Goal: Task Accomplishment & Management: Complete application form

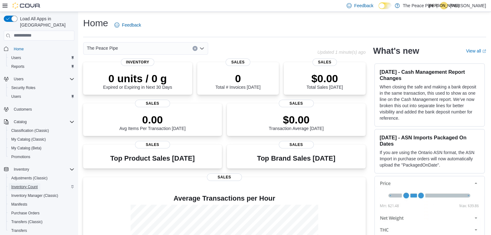
click at [35, 184] on span "Inventory Count" at bounding box center [24, 186] width 27 height 5
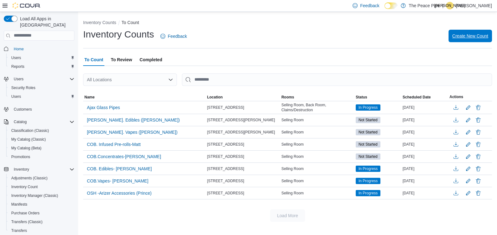
click at [397, 36] on span "Create New Count" at bounding box center [470, 36] width 36 height 6
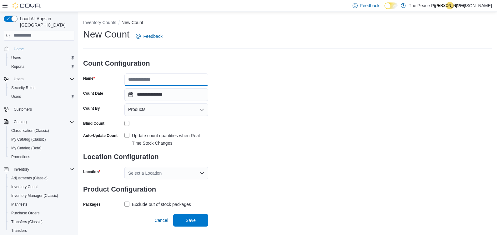
click at [159, 79] on input "Name" at bounding box center [166, 79] width 84 height 12
type input "**********"
click at [397, 75] on div "**********" at bounding box center [287, 118] width 409 height 181
click at [127, 135] on label "Update count quantities when Real Time Stock Changes" at bounding box center [166, 139] width 84 height 15
click at [167, 174] on div "Select a Location" at bounding box center [166, 173] width 84 height 12
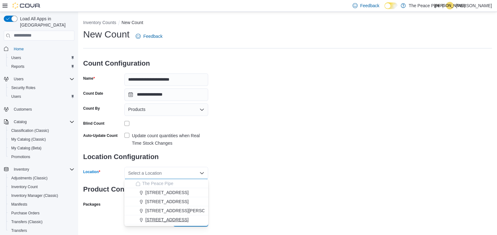
click at [165, 188] on span "465 Bayly St W" at bounding box center [166, 220] width 43 height 6
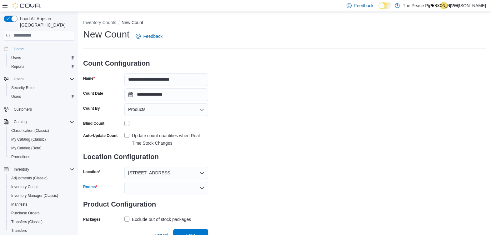
click at [152, 188] on div at bounding box center [166, 188] width 84 height 12
click at [150, 188] on span "Selling Room" at bounding box center [166, 198] width 76 height 6
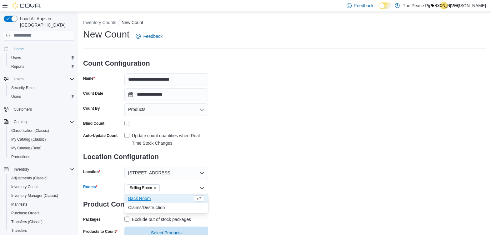
scroll to position [21, 0]
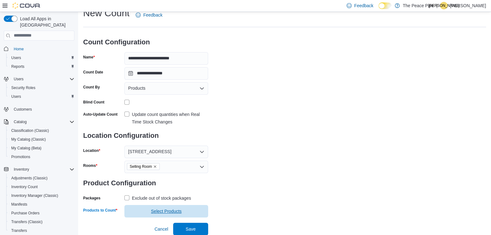
click at [152, 188] on span "Select Products" at bounding box center [166, 211] width 31 height 6
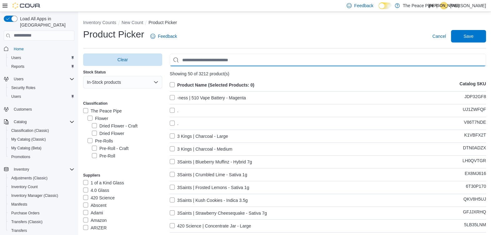
click at [203, 62] on input "Use aria labels when no actual label is in use" at bounding box center [328, 60] width 316 height 12
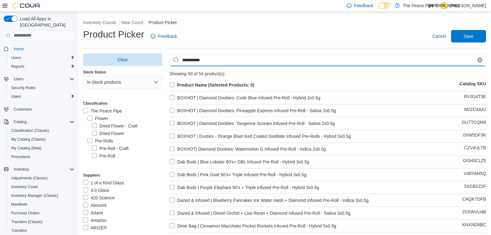
type input "**********"
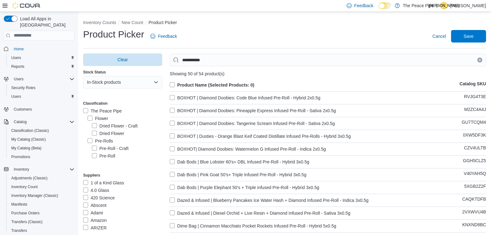
click at [173, 84] on label "Product Name (Selected Products: 0)" at bounding box center [212, 84] width 85 height 7
click at [397, 35] on span "Save" at bounding box center [468, 36] width 10 height 6
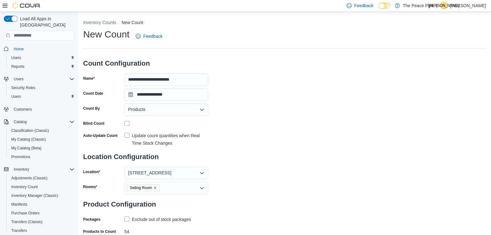
scroll to position [33, 0]
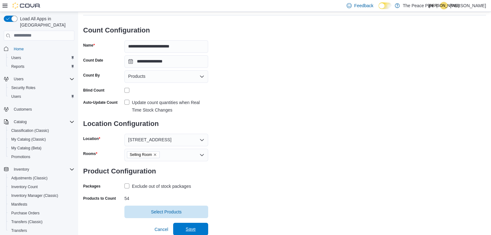
click at [190, 188] on span "Save" at bounding box center [191, 229] width 10 height 6
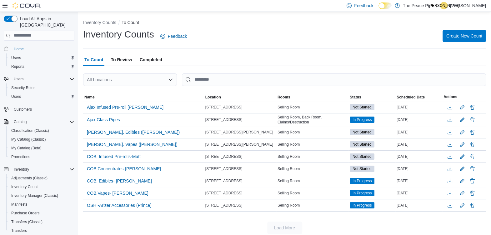
click at [397, 34] on span "Create New Count" at bounding box center [464, 36] width 36 height 6
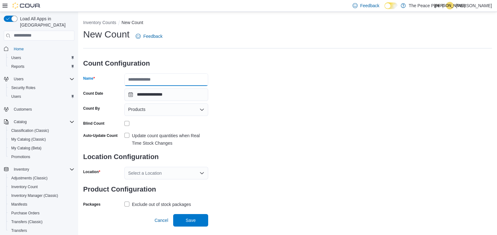
click at [194, 77] on input "Name" at bounding box center [166, 79] width 84 height 12
type input "**********"
click at [347, 102] on div "**********" at bounding box center [287, 118] width 409 height 181
click at [126, 136] on label "Update count quantities when Real Time Stock Changes" at bounding box center [166, 139] width 84 height 15
click at [151, 171] on div "Select a Location" at bounding box center [166, 173] width 84 height 12
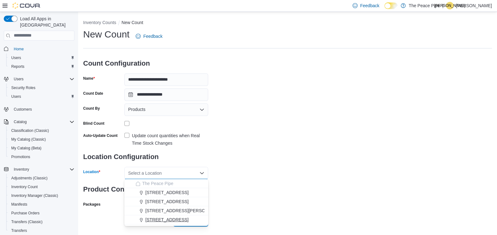
click at [161, 188] on span "465 Bayly St W" at bounding box center [166, 220] width 43 height 6
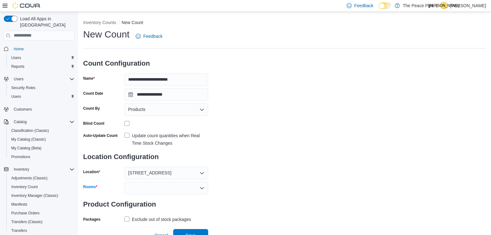
click at [158, 188] on div at bounding box center [166, 188] width 84 height 12
click at [144, 188] on span "Selling Room" at bounding box center [166, 198] width 76 height 6
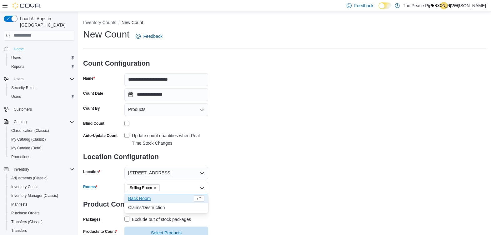
scroll to position [21, 0]
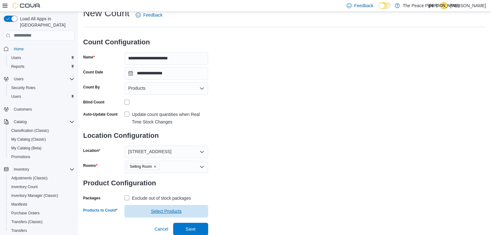
click at [167, 188] on span "Select Products" at bounding box center [166, 211] width 31 height 6
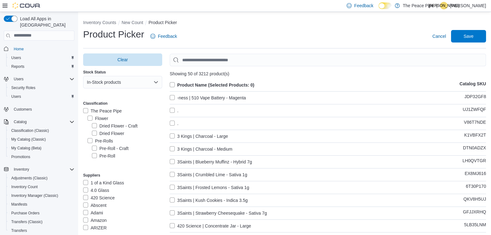
click at [90, 142] on label "Pre-Rolls" at bounding box center [100, 140] width 26 height 7
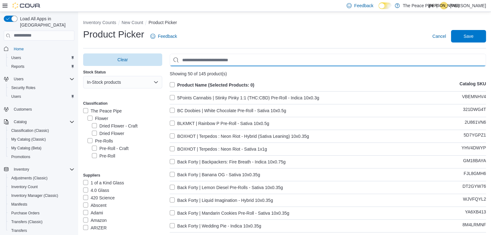
click at [252, 61] on input "Use aria labels when no actual label is in use" at bounding box center [328, 60] width 316 height 12
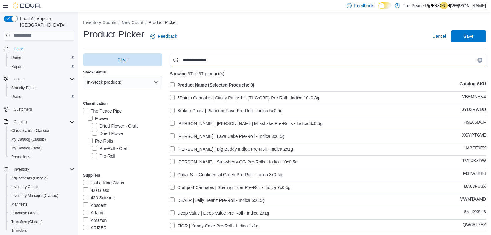
type input "**********"
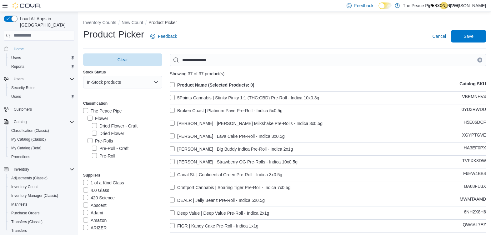
click at [172, 85] on label "Product Name (Selected Products: 0)" at bounding box center [212, 84] width 85 height 7
click at [397, 35] on span "Save" at bounding box center [468, 36] width 10 height 6
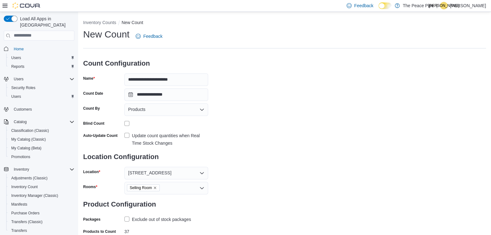
scroll to position [33, 0]
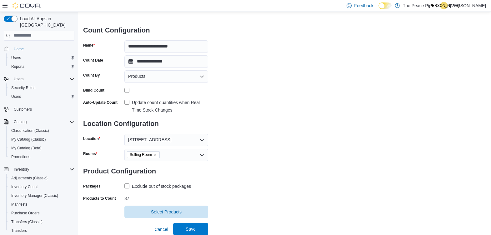
click at [190, 188] on span "Save" at bounding box center [191, 229] width 10 height 6
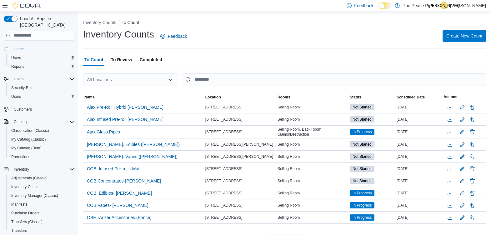
click at [397, 35] on span "Create New Count" at bounding box center [464, 36] width 36 height 6
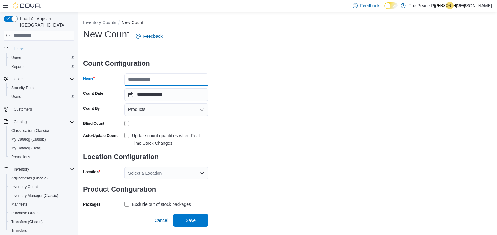
click at [194, 82] on input "Name" at bounding box center [166, 79] width 84 height 12
type input "**********"
click at [327, 103] on div "**********" at bounding box center [287, 118] width 409 height 181
click at [127, 135] on label "Update count quantities when Real Time Stock Changes" at bounding box center [166, 139] width 84 height 15
click at [158, 175] on div "Select a Location" at bounding box center [166, 173] width 84 height 12
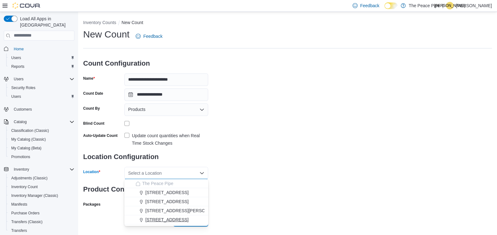
click at [164, 188] on span "465 Bayly St W" at bounding box center [166, 220] width 43 height 6
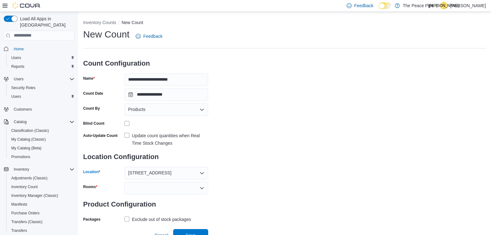
scroll to position [6, 0]
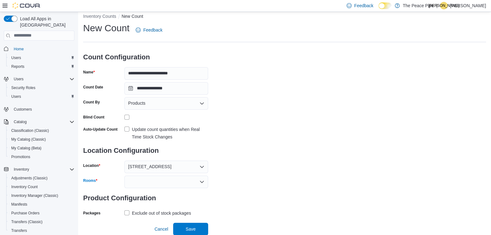
click at [159, 181] on div at bounding box center [166, 182] width 84 height 12
click at [140, 188] on span "Selling Room" at bounding box center [166, 192] width 76 height 6
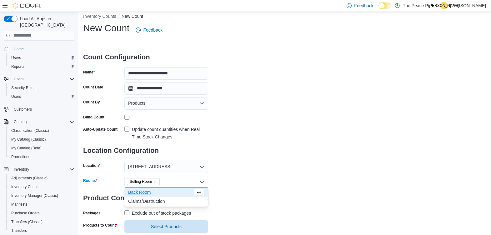
scroll to position [21, 0]
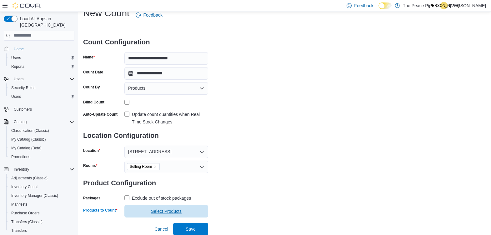
click at [162, 188] on span "Select Products" at bounding box center [166, 211] width 31 height 6
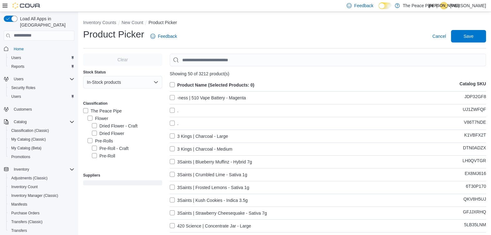
click at [90, 142] on label "Pre-Rolls" at bounding box center [100, 140] width 26 height 7
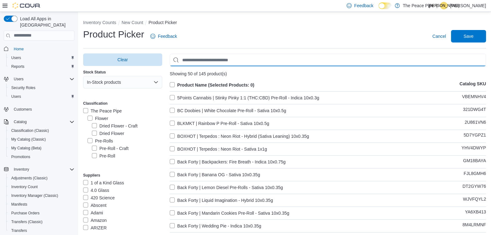
click at [214, 58] on input "Use aria labels when no actual label is in use" at bounding box center [328, 60] width 316 height 12
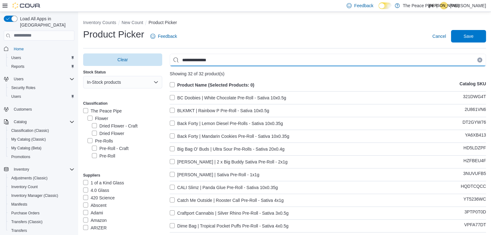
type input "**********"
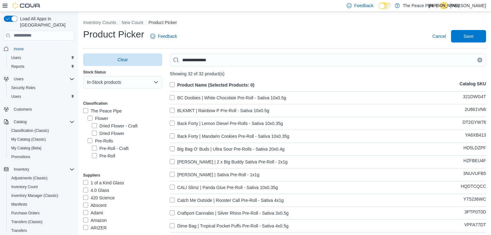
click at [173, 84] on label "Product Name (Selected Products: 0)" at bounding box center [212, 84] width 85 height 7
click at [397, 35] on span "Save" at bounding box center [468, 36] width 10 height 6
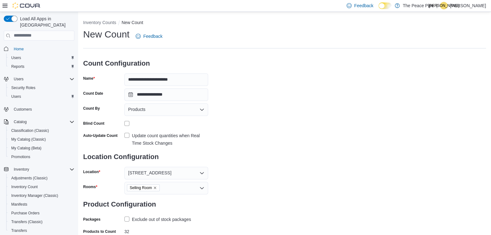
scroll to position [33, 0]
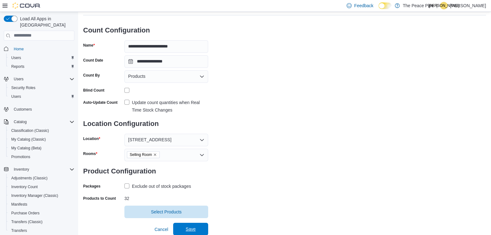
click at [202, 188] on span "Save" at bounding box center [190, 229] width 27 height 12
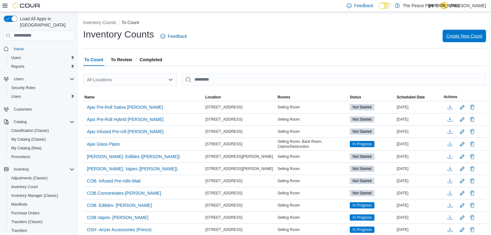
click at [397, 35] on span "Create New Count" at bounding box center [464, 36] width 36 height 6
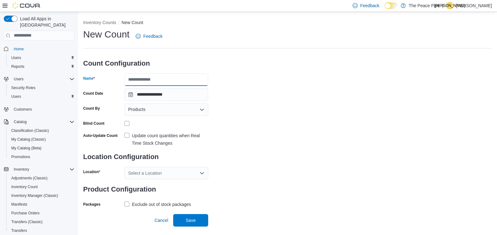
click at [200, 80] on input "Name" at bounding box center [166, 79] width 84 height 12
type input "**********"
click at [325, 89] on div "**********" at bounding box center [287, 118] width 409 height 181
click at [126, 135] on label "Update count quantities when Real Time Stock Changes" at bounding box center [166, 139] width 84 height 15
click at [157, 173] on div "Select a Location" at bounding box center [166, 173] width 84 height 12
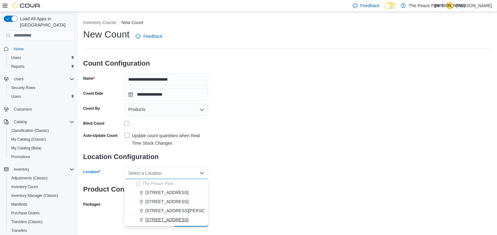
click at [169, 188] on span "465 Bayly St W" at bounding box center [166, 220] width 43 height 6
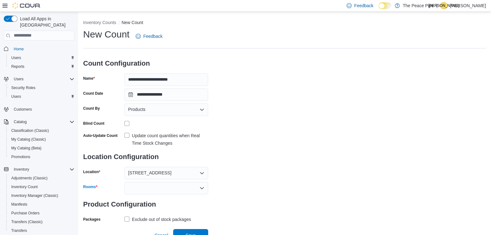
click at [181, 188] on div at bounding box center [166, 188] width 84 height 12
click at [146, 188] on span "Selling Room" at bounding box center [166, 198] width 76 height 6
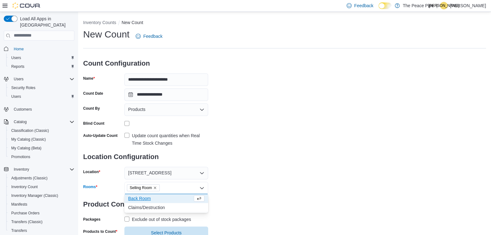
scroll to position [21, 0]
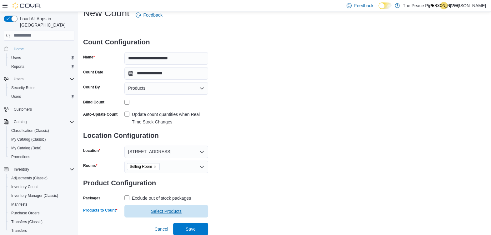
click at [162, 188] on span "Select Products" at bounding box center [166, 211] width 31 height 6
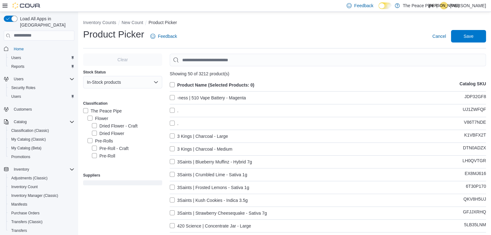
click at [89, 141] on label "Pre-Rolls" at bounding box center [100, 140] width 26 height 7
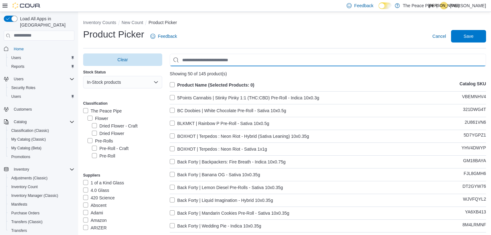
click at [255, 58] on input "Use aria labels when no actual label is in use" at bounding box center [328, 60] width 316 height 12
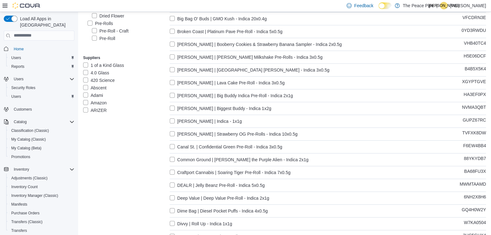
type input "******"
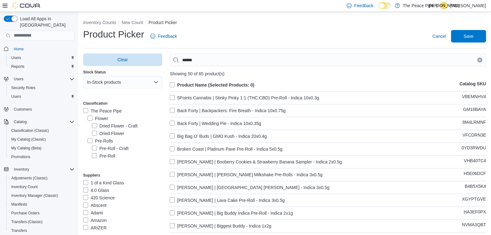
click at [173, 85] on label "Product Name (Selected Products: 0)" at bounding box center [212, 84] width 85 height 7
click at [397, 34] on span "Save" at bounding box center [468, 36] width 10 height 6
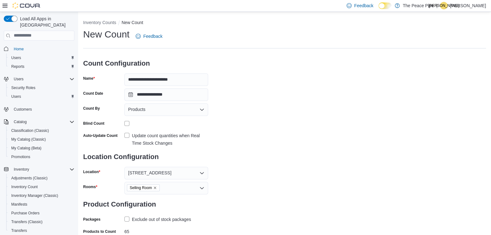
scroll to position [33, 0]
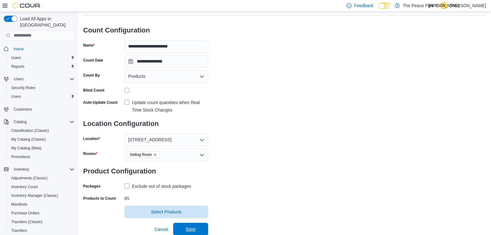
click at [184, 188] on span "Save" at bounding box center [190, 229] width 27 height 12
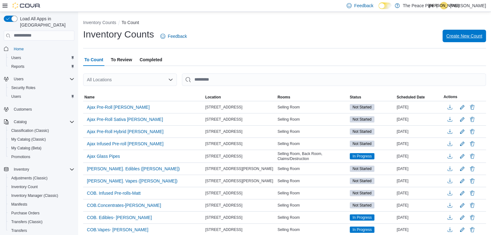
click at [397, 36] on span "Create New Count" at bounding box center [464, 36] width 36 height 6
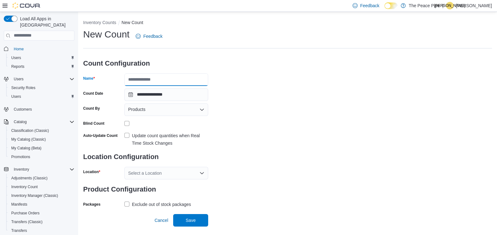
click at [146, 82] on input "Name" at bounding box center [166, 79] width 84 height 12
click at [127, 136] on label "Update count quantities when Real Time Stock Changes" at bounding box center [166, 139] width 84 height 15
click at [149, 81] on input "**********" at bounding box center [166, 79] width 84 height 12
click at [148, 80] on input "**********" at bounding box center [166, 79] width 84 height 12
type input "**********"
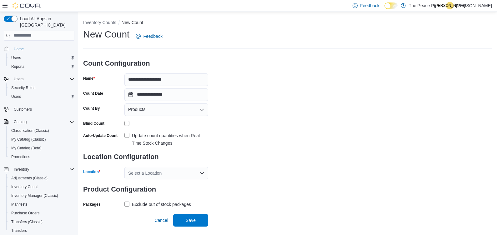
click at [142, 173] on div "Select a Location" at bounding box center [166, 173] width 84 height 12
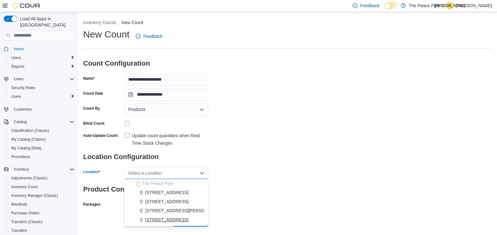
click at [147, 188] on span "465 Bayly St W" at bounding box center [166, 220] width 43 height 6
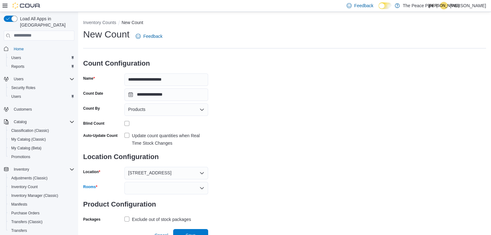
click at [158, 187] on div at bounding box center [166, 188] width 84 height 12
click at [145, 188] on span "Selling Room" at bounding box center [166, 198] width 76 height 6
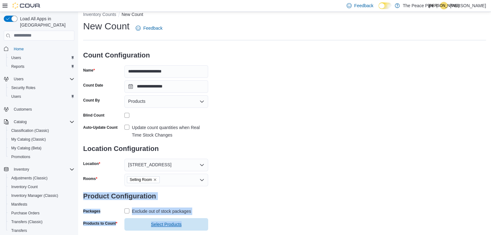
scroll to position [21, 0]
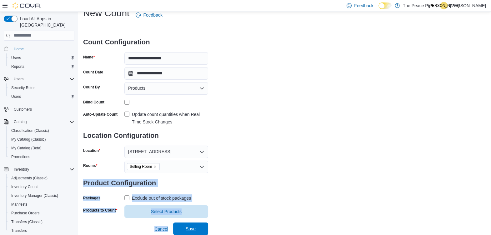
drag, startPoint x: 300, startPoint y: 184, endPoint x: 184, endPoint y: 232, distance: 125.3
click at [184, 188] on div "**********" at bounding box center [284, 112] width 403 height 211
drag, startPoint x: 184, startPoint y: 232, endPoint x: 148, endPoint y: 209, distance: 42.5
click at [148, 188] on span "Select Products" at bounding box center [166, 211] width 76 height 12
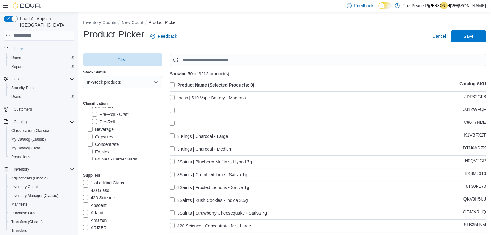
scroll to position [37, 0]
click at [89, 142] on label "Concentrate" at bounding box center [102, 141] width 31 height 7
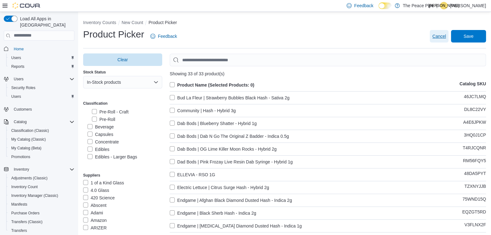
click at [397, 36] on span "Cancel" at bounding box center [439, 36] width 14 height 6
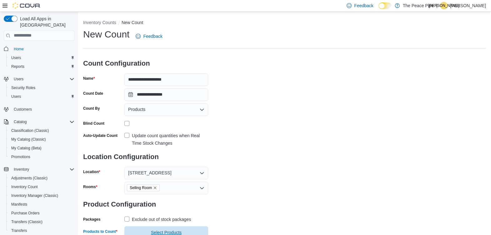
click at [157, 188] on span "Select Products" at bounding box center [166, 232] width 31 height 6
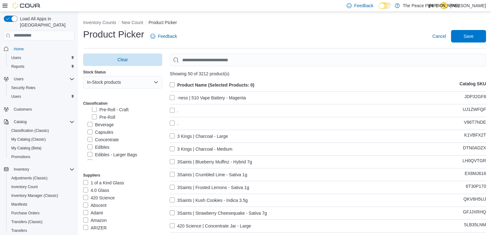
scroll to position [47, 0]
click at [88, 132] on label "Concentrate" at bounding box center [102, 131] width 31 height 7
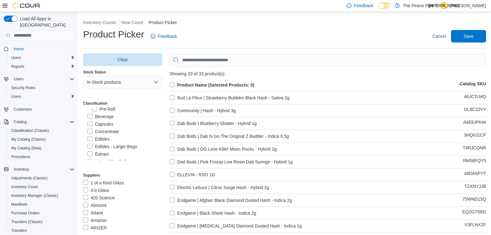
click at [171, 84] on label "Product Name (Selected Products: 0)" at bounding box center [212, 84] width 85 height 7
click at [397, 36] on span "Save" at bounding box center [468, 36] width 10 height 6
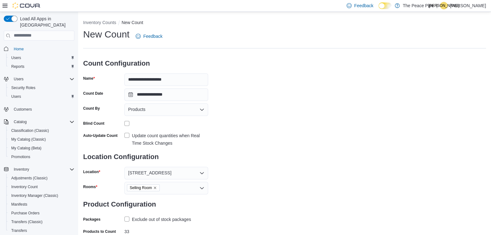
scroll to position [33, 0]
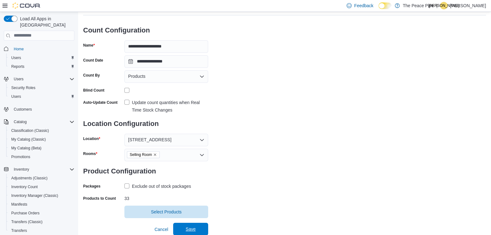
click at [183, 188] on span "Save" at bounding box center [190, 229] width 27 height 12
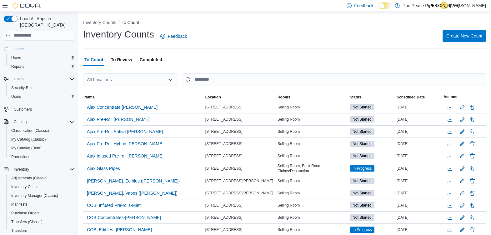
click at [397, 34] on span "Create New Count" at bounding box center [464, 36] width 36 height 6
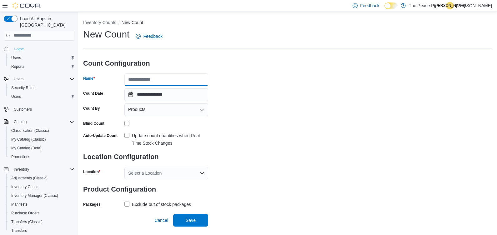
click at [163, 79] on input "Name" at bounding box center [166, 79] width 84 height 12
type input "**********"
click at [127, 134] on label "Update count quantities when Real Time Stock Changes" at bounding box center [166, 139] width 84 height 15
click at [164, 172] on div "Select a Location" at bounding box center [166, 173] width 84 height 12
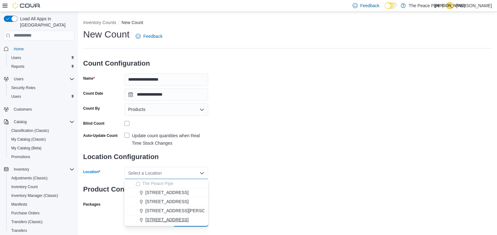
click at [167, 188] on span "465 Bayly St W" at bounding box center [166, 220] width 43 height 6
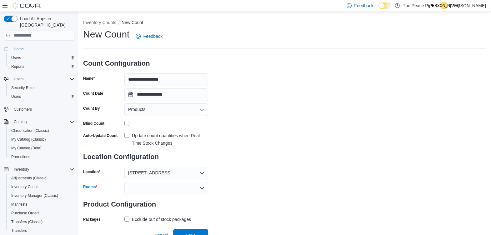
click at [173, 188] on div at bounding box center [166, 188] width 84 height 12
click at [153, 188] on span "Selling Room" at bounding box center [166, 198] width 76 height 6
click at [303, 185] on div "**********" at bounding box center [284, 133] width 403 height 211
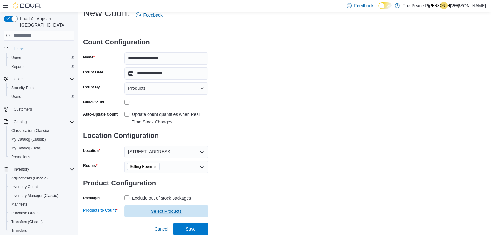
click at [164, 188] on span "Select Products" at bounding box center [166, 211] width 31 height 6
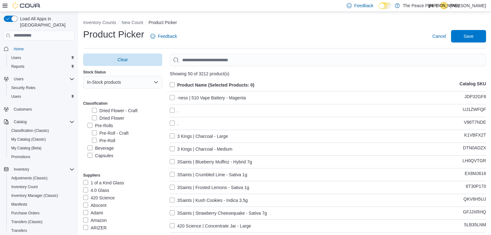
scroll to position [31, 0]
click at [91, 140] on label "Capsules" at bounding box center [100, 139] width 26 height 7
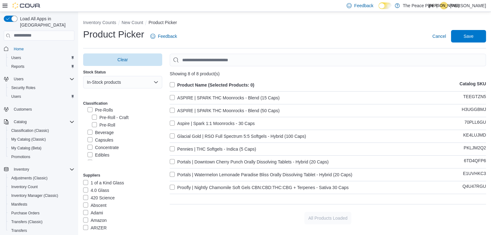
click at [172, 83] on label "Product Name (Selected Products: 0)" at bounding box center [212, 84] width 85 height 7
click at [397, 35] on span "Save" at bounding box center [468, 36] width 10 height 6
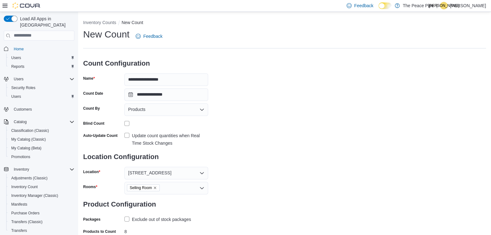
scroll to position [33, 0]
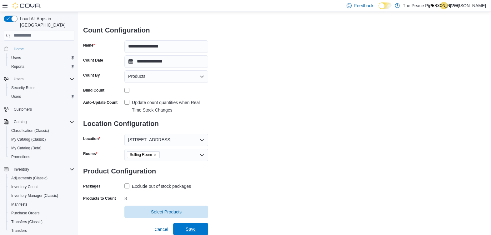
click at [192, 188] on span "Save" at bounding box center [191, 229] width 10 height 6
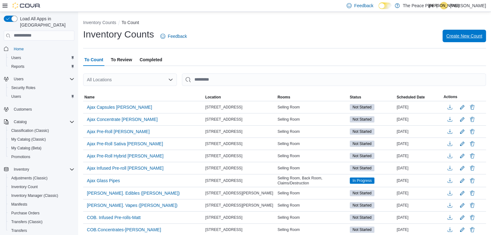
click at [397, 34] on span "Create New Count" at bounding box center [464, 36] width 36 height 6
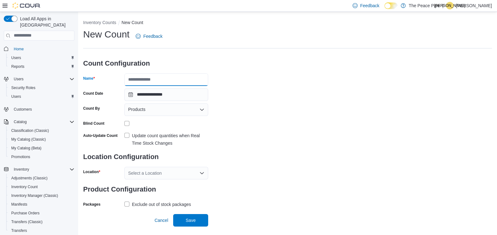
click at [166, 82] on input "Name" at bounding box center [166, 79] width 84 height 12
type input "**********"
click at [126, 133] on label "Update count quantities when Real Time Stock Changes" at bounding box center [166, 139] width 84 height 15
click at [165, 173] on div "Select a Location" at bounding box center [166, 173] width 84 height 12
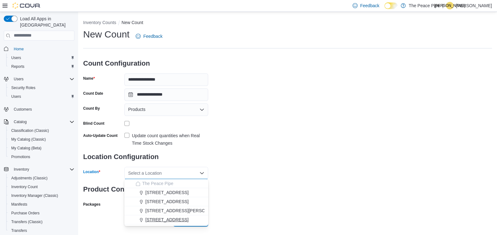
click at [161, 188] on span "465 Bayly St W" at bounding box center [166, 220] width 43 height 6
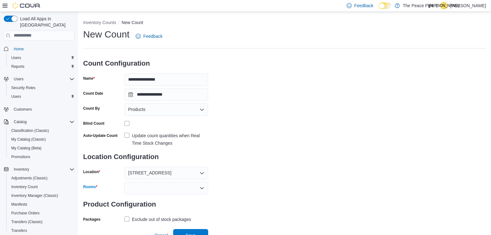
click at [163, 187] on div at bounding box center [166, 188] width 84 height 12
click at [151, 188] on span "Selling Room" at bounding box center [166, 198] width 76 height 6
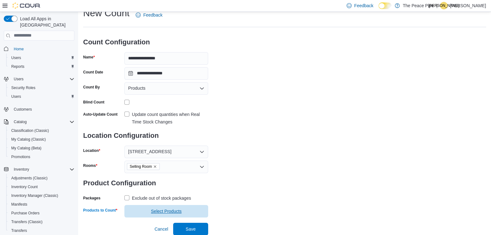
click at [169, 188] on span "Select Products" at bounding box center [166, 211] width 31 height 6
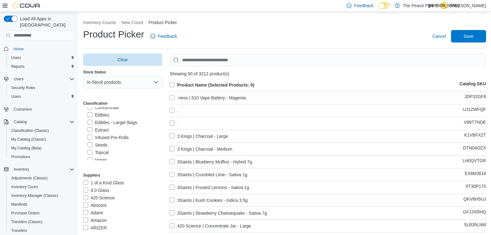
scroll to position [78, 0]
click at [91, 145] on label "Topical" at bounding box center [97, 145] width 21 height 7
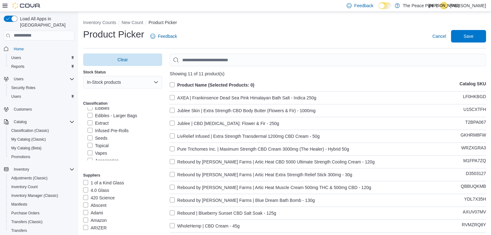
click at [173, 85] on label "Product Name (Selected Products: 0)" at bounding box center [212, 84] width 85 height 7
click at [397, 35] on span "Save" at bounding box center [468, 36] width 10 height 6
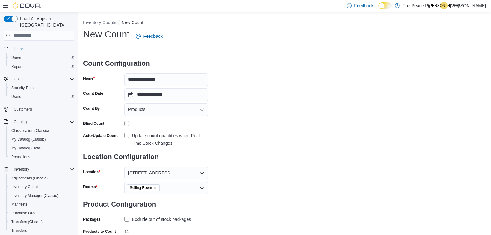
scroll to position [33, 0]
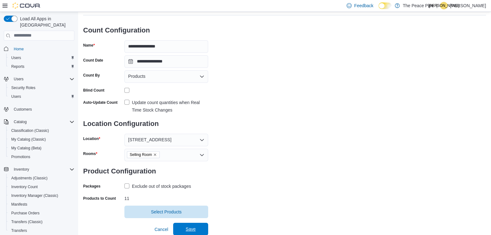
click at [192, 188] on span "Save" at bounding box center [191, 229] width 10 height 6
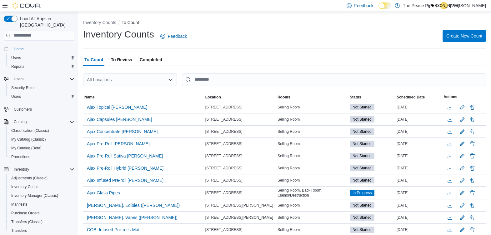
click at [397, 33] on span "Create New Count" at bounding box center [464, 36] width 36 height 6
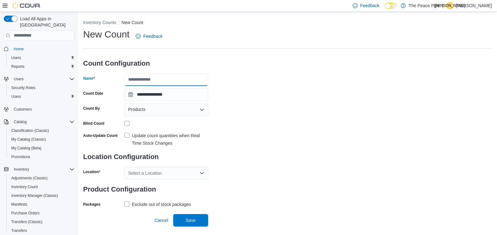
click at [185, 78] on input "Name" at bounding box center [166, 79] width 84 height 12
type input "**********"
click at [127, 136] on label "Update count quantities when Real Time Stock Changes" at bounding box center [166, 139] width 84 height 15
click at [147, 173] on div "Select a Location" at bounding box center [166, 173] width 84 height 12
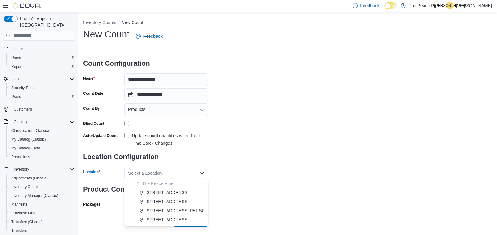
click at [154, 188] on span "465 Bayly St W" at bounding box center [166, 220] width 43 height 6
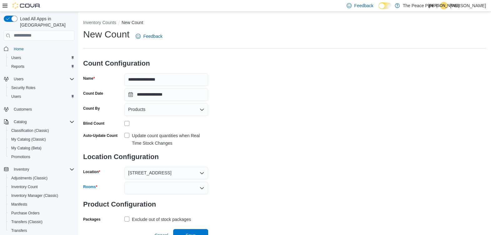
click at [158, 188] on div at bounding box center [166, 188] width 84 height 12
click at [147, 188] on span "Selling Room" at bounding box center [166, 198] width 76 height 6
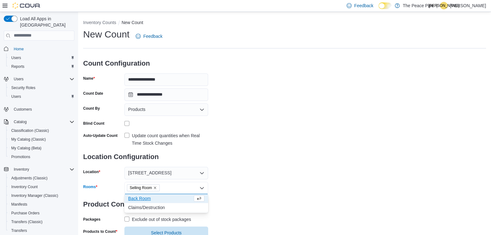
scroll to position [21, 0]
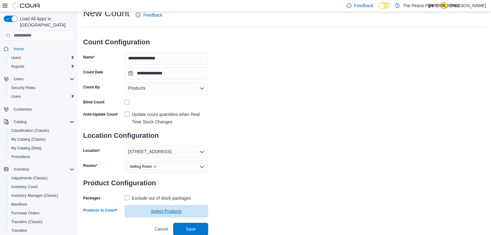
click at [155, 188] on span "Select Products" at bounding box center [166, 211] width 31 height 6
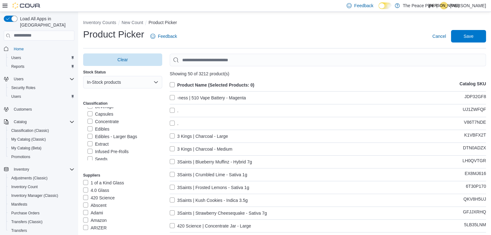
scroll to position [62, 0]
click at [89, 139] on label "Extract" at bounding box center [97, 138] width 21 height 7
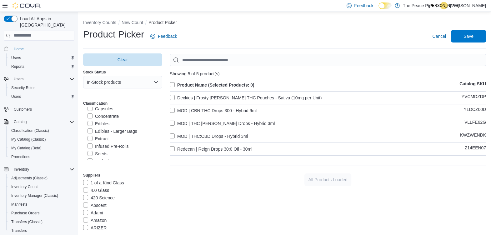
click at [173, 85] on label "Product Name (Selected Products: 0)" at bounding box center [212, 84] width 85 height 7
click at [397, 35] on span "Save" at bounding box center [468, 36] width 10 height 6
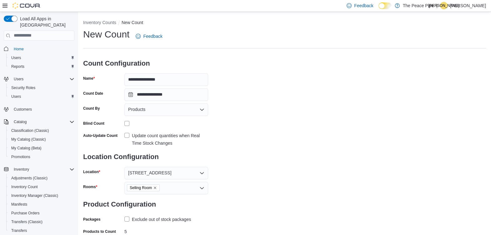
scroll to position [33, 0]
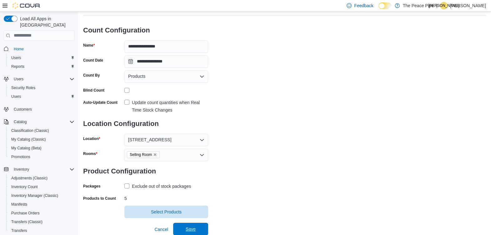
click at [187, 188] on span "Save" at bounding box center [191, 229] width 10 height 6
